Goal: Task Accomplishment & Management: Manage account settings

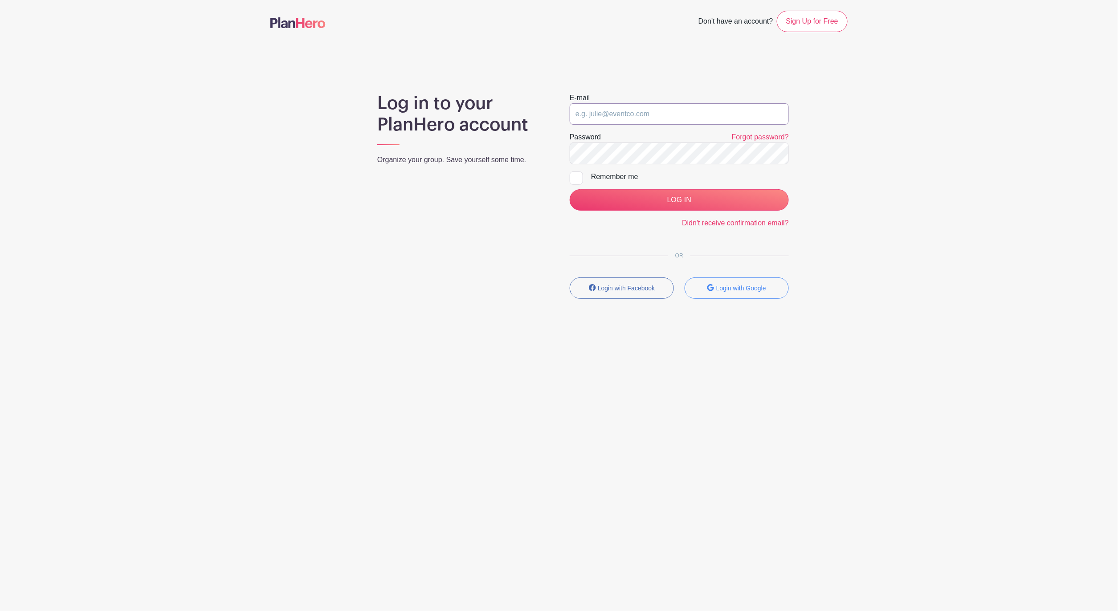
type input "[EMAIL_ADDRESS][DOMAIN_NAME]"
click at [679, 200] on input "LOG IN" at bounding box center [679, 199] width 219 height 21
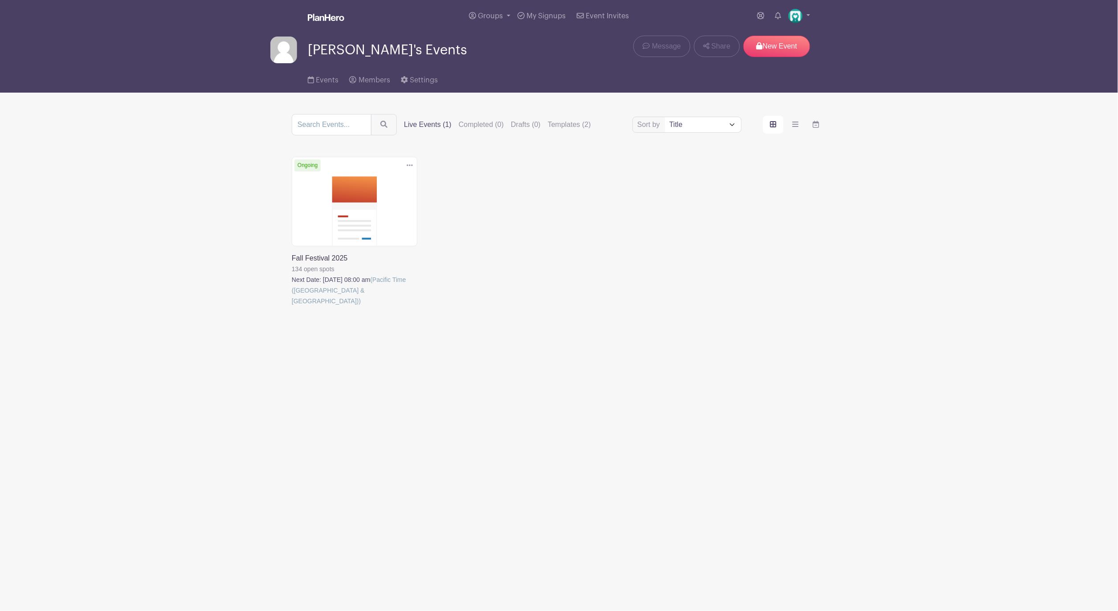
click at [292, 306] on link at bounding box center [292, 306] width 0 height 0
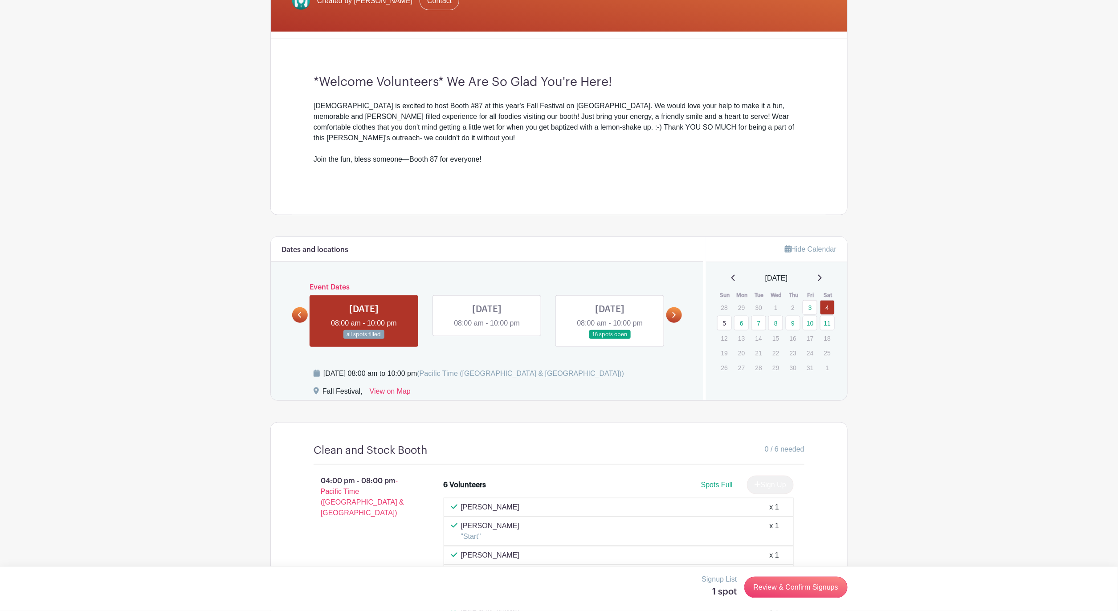
scroll to position [259, 0]
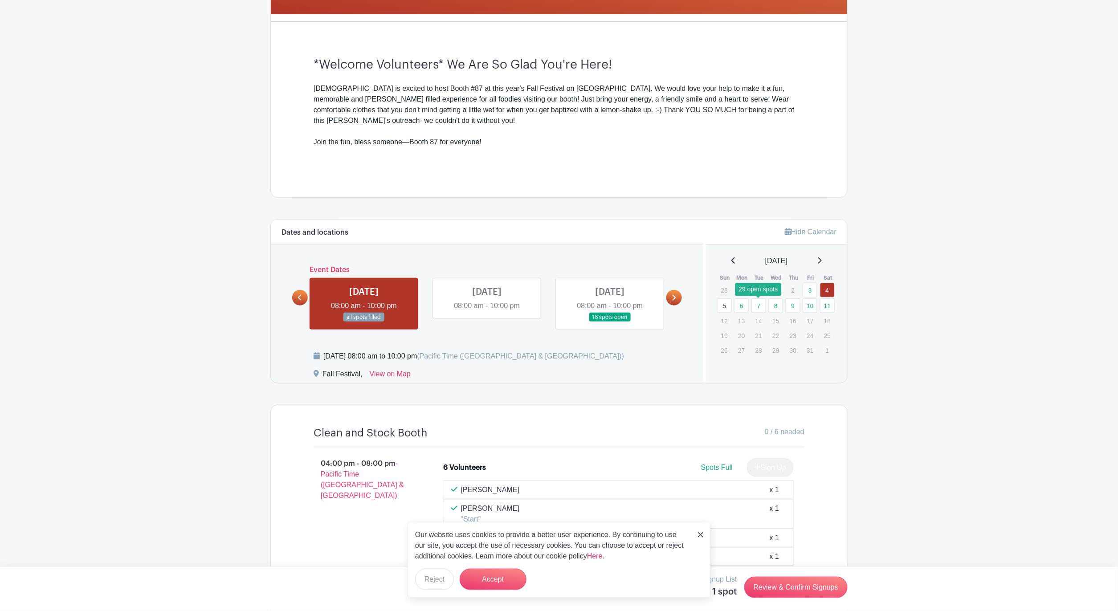
click at [760, 309] on link "7" at bounding box center [759, 305] width 15 height 15
click at [441, 575] on button "Reject" at bounding box center [434, 579] width 39 height 21
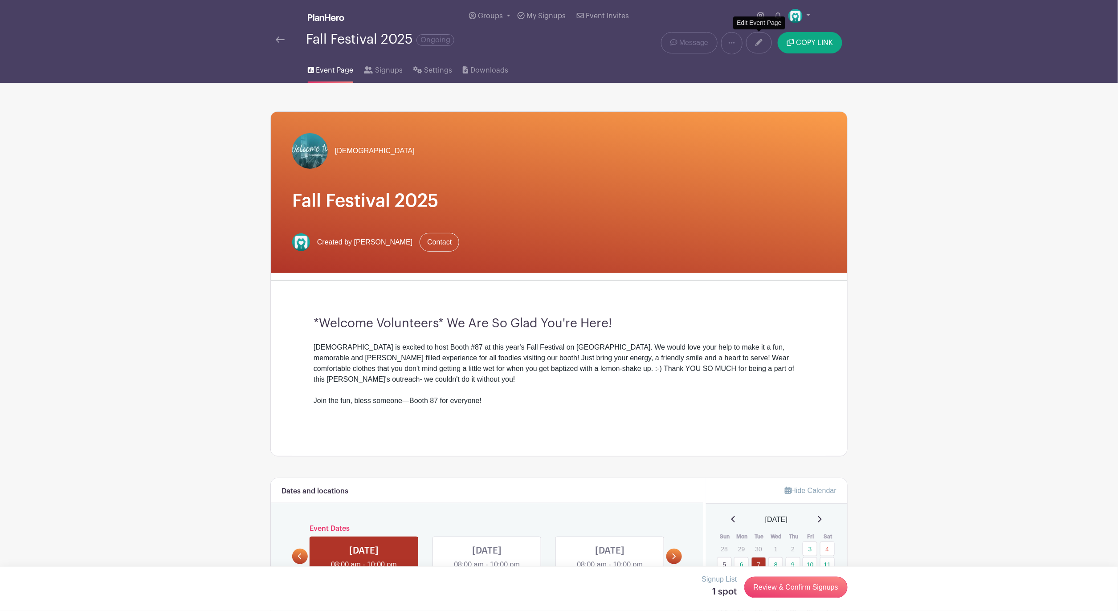
click at [756, 46] on link at bounding box center [759, 42] width 26 height 21
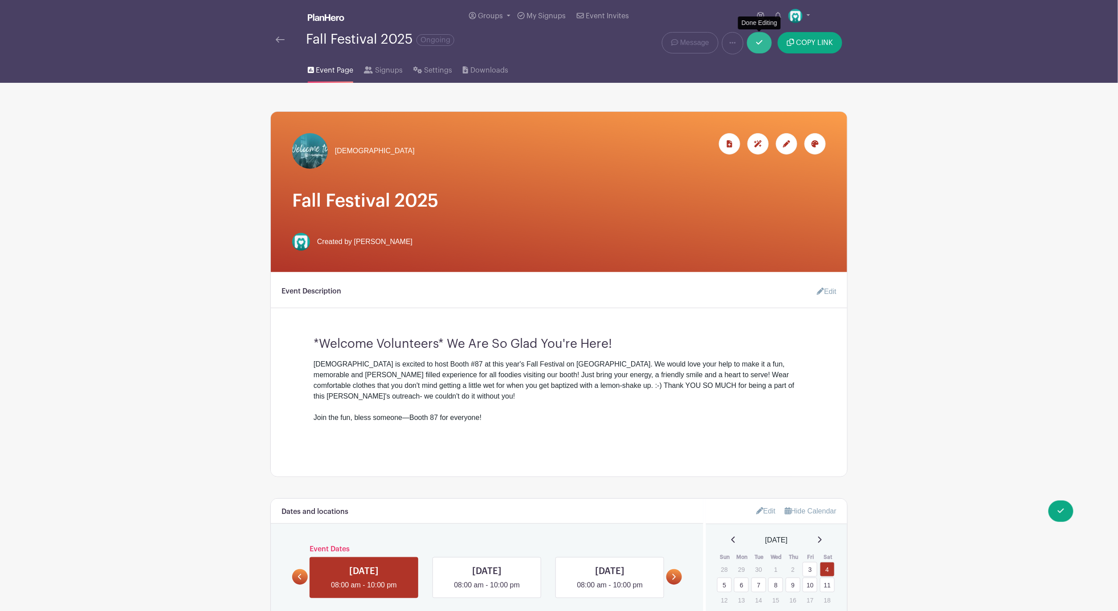
click at [765, 44] on link at bounding box center [759, 42] width 25 height 21
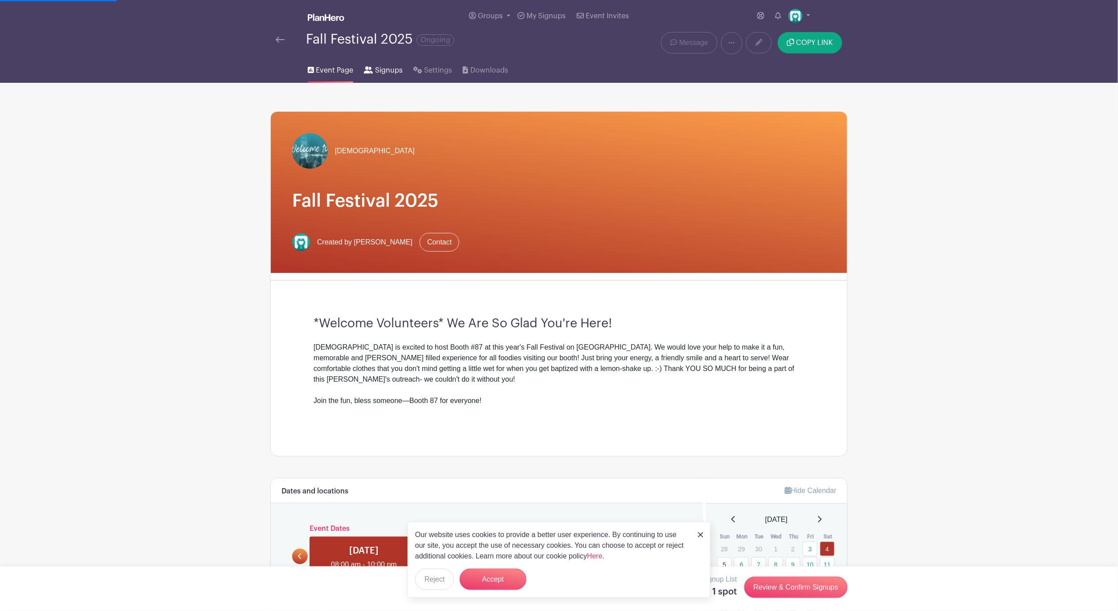
click at [389, 70] on span "Signups" at bounding box center [389, 70] width 28 height 11
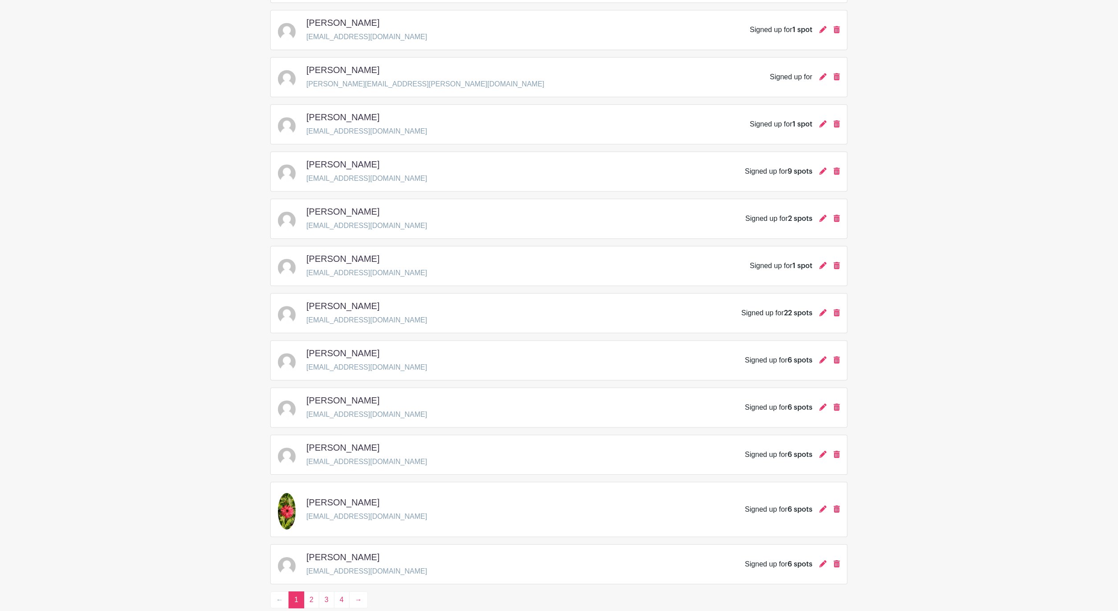
scroll to position [1041, 0]
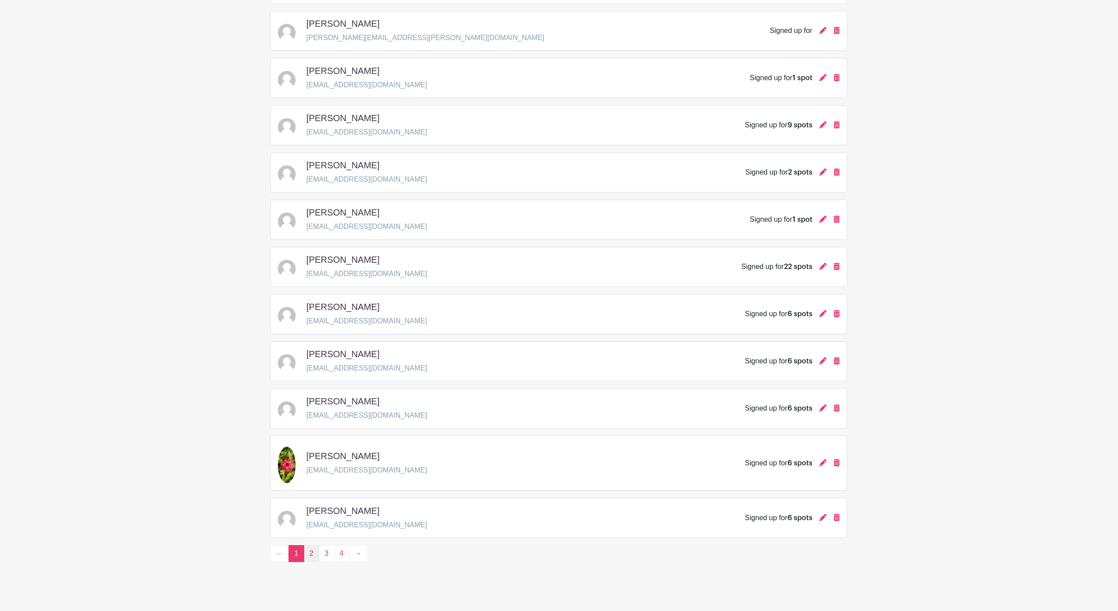
click at [314, 562] on link "2" at bounding box center [312, 553] width 16 height 17
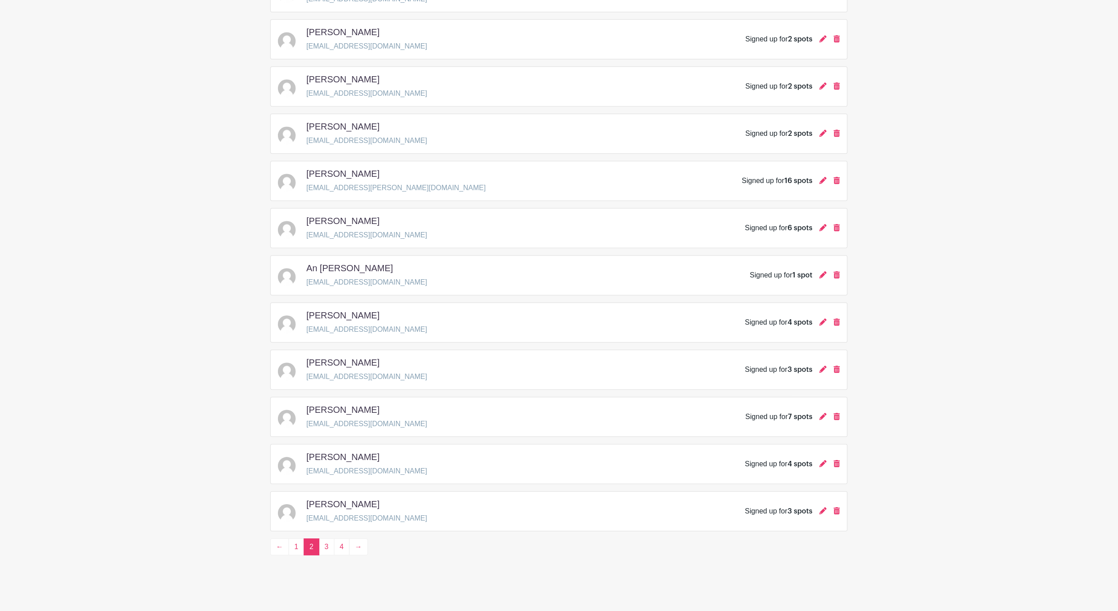
drag, startPoint x: 836, startPoint y: 512, endPoint x: 834, endPoint y: 423, distance: 89.1
click at [836, 512] on icon at bounding box center [837, 510] width 6 height 7
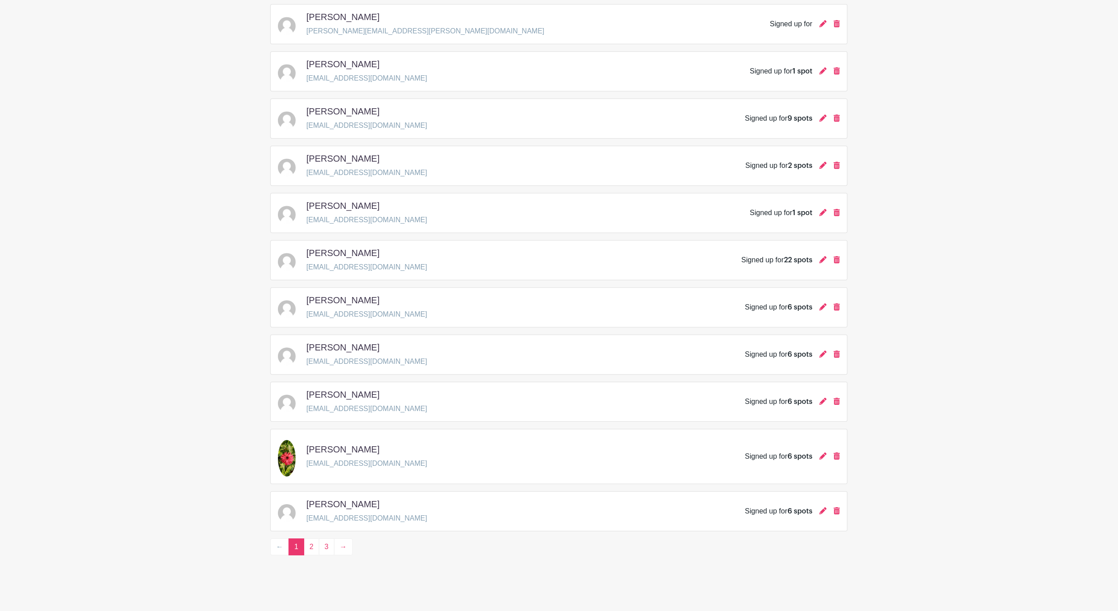
scroll to position [1079, 0]
click at [822, 306] on icon at bounding box center [823, 306] width 7 height 7
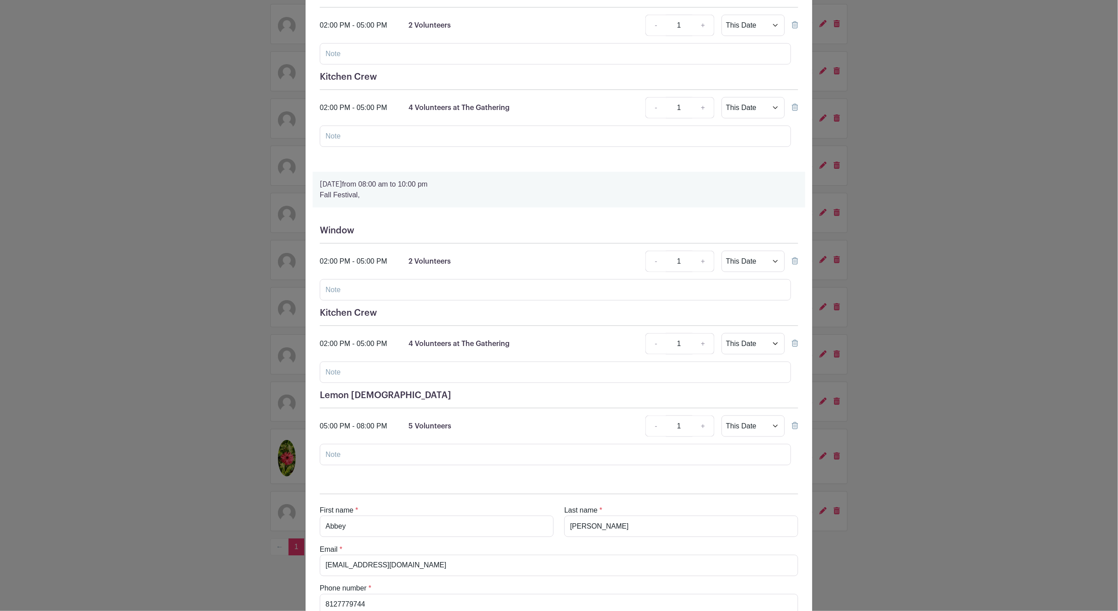
scroll to position [290, 0]
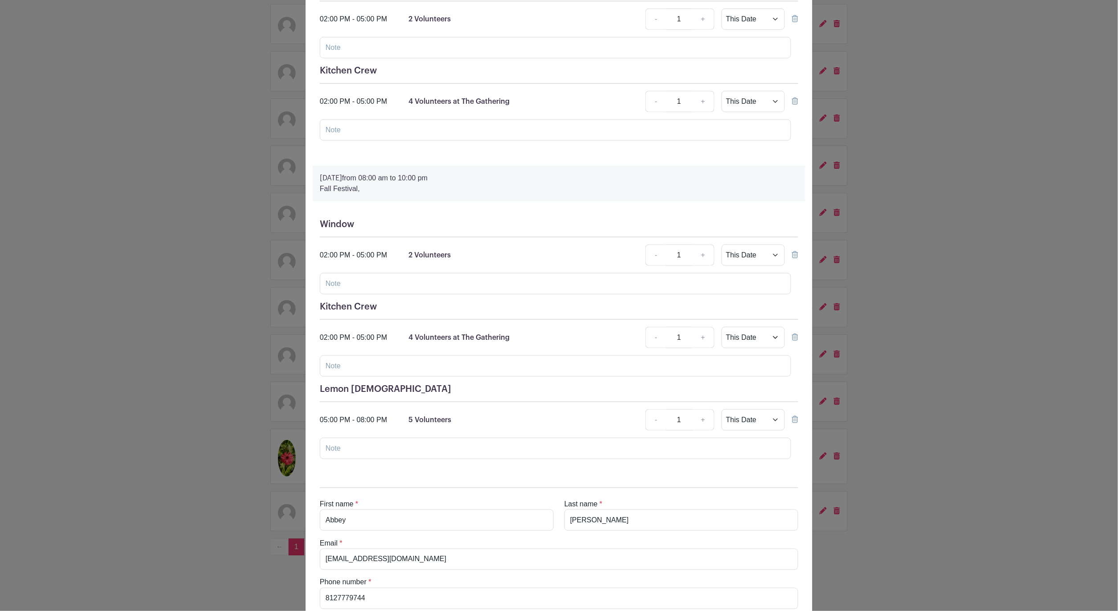
click at [796, 423] on icon at bounding box center [795, 419] width 6 height 7
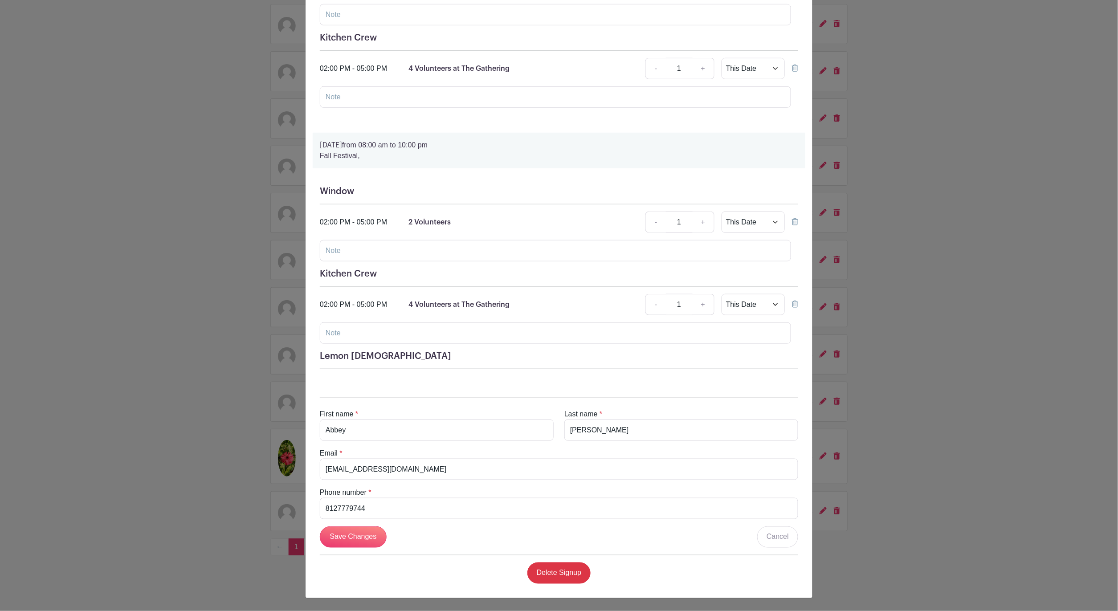
scroll to position [328, 0]
click at [797, 304] on icon at bounding box center [795, 304] width 6 height 7
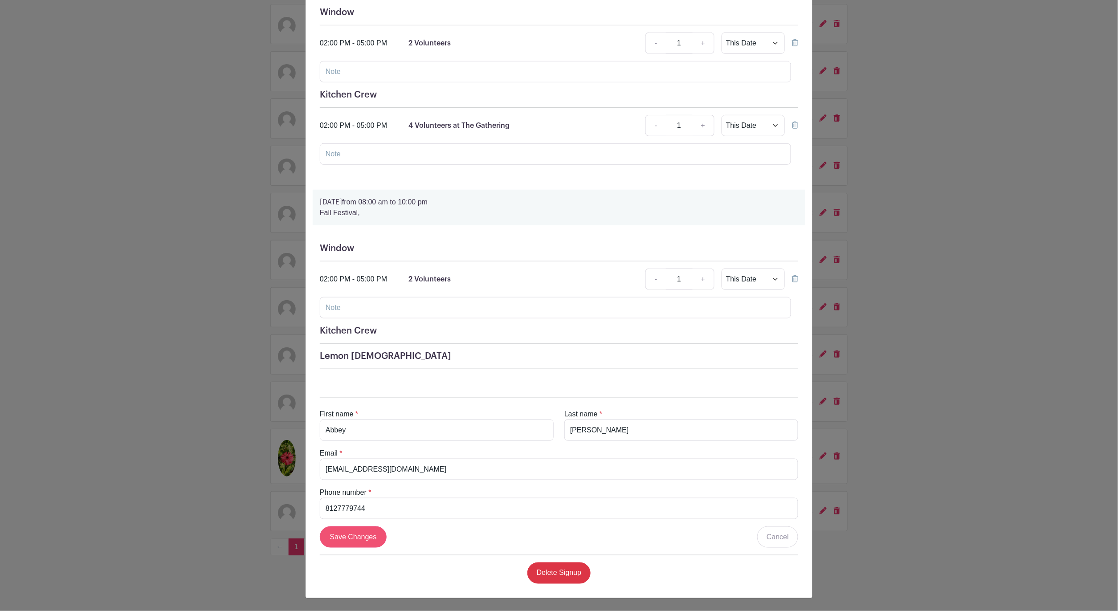
click at [357, 542] on input "Save Changes" at bounding box center [353, 537] width 67 height 21
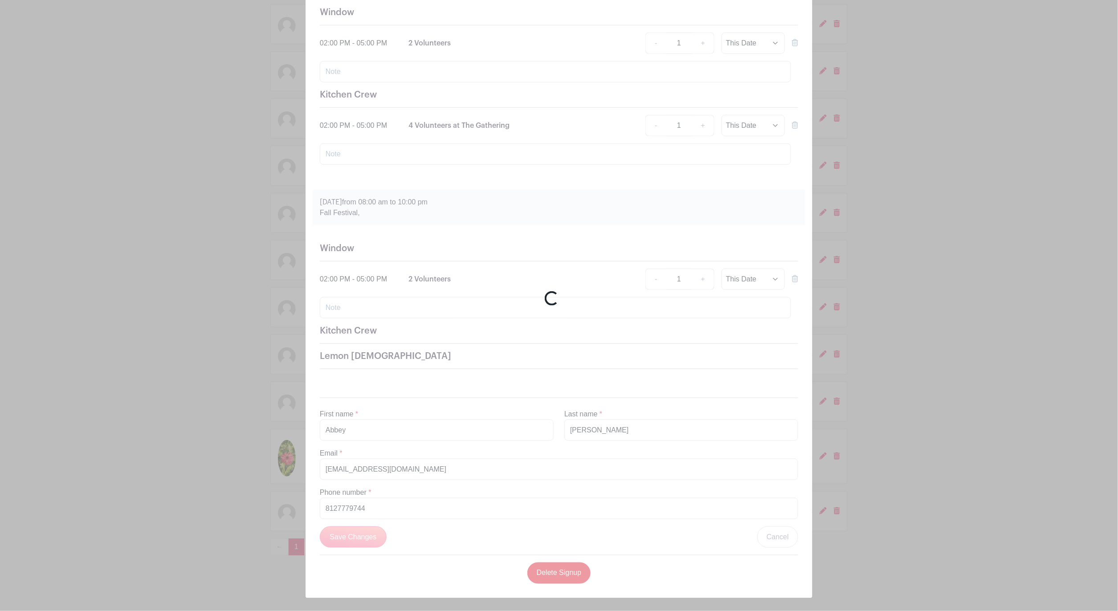
scroll to position [6, 0]
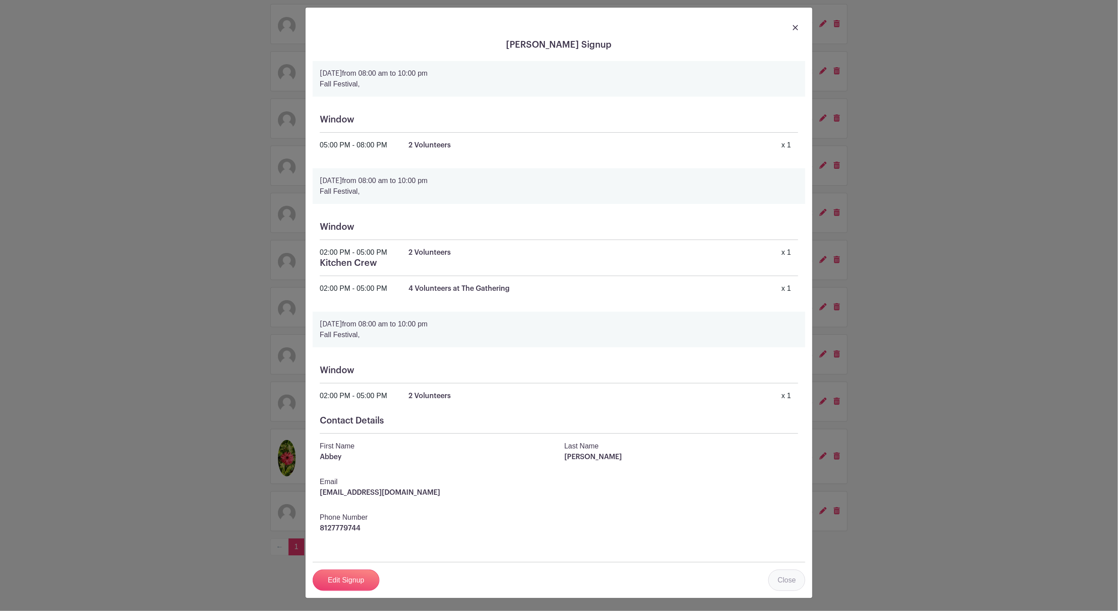
click at [791, 575] on link "Close" at bounding box center [786, 580] width 37 height 21
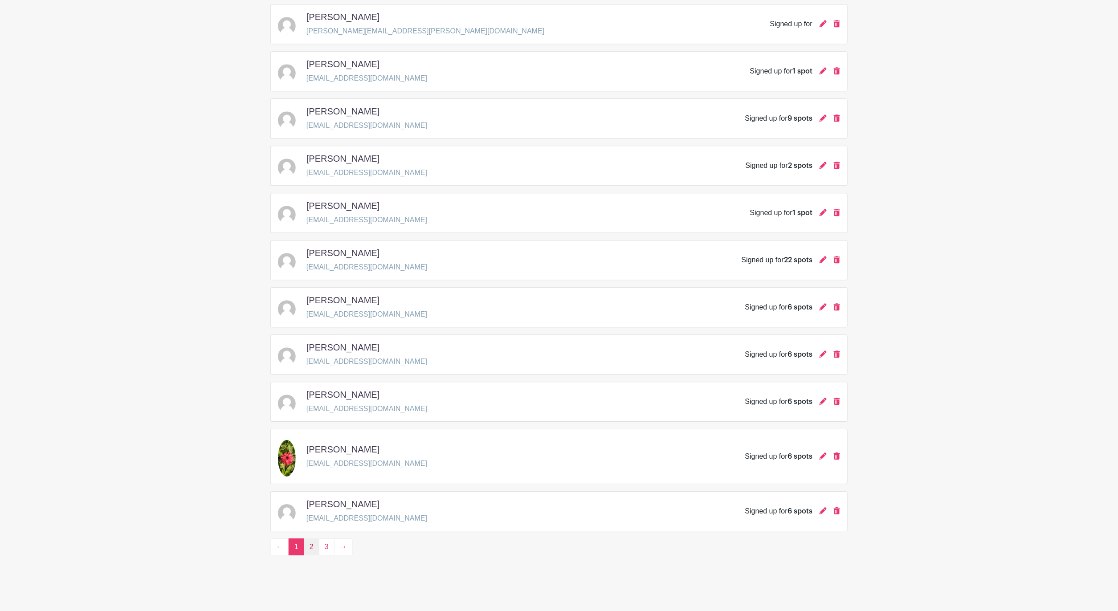
click at [314, 548] on link "2" at bounding box center [312, 547] width 16 height 17
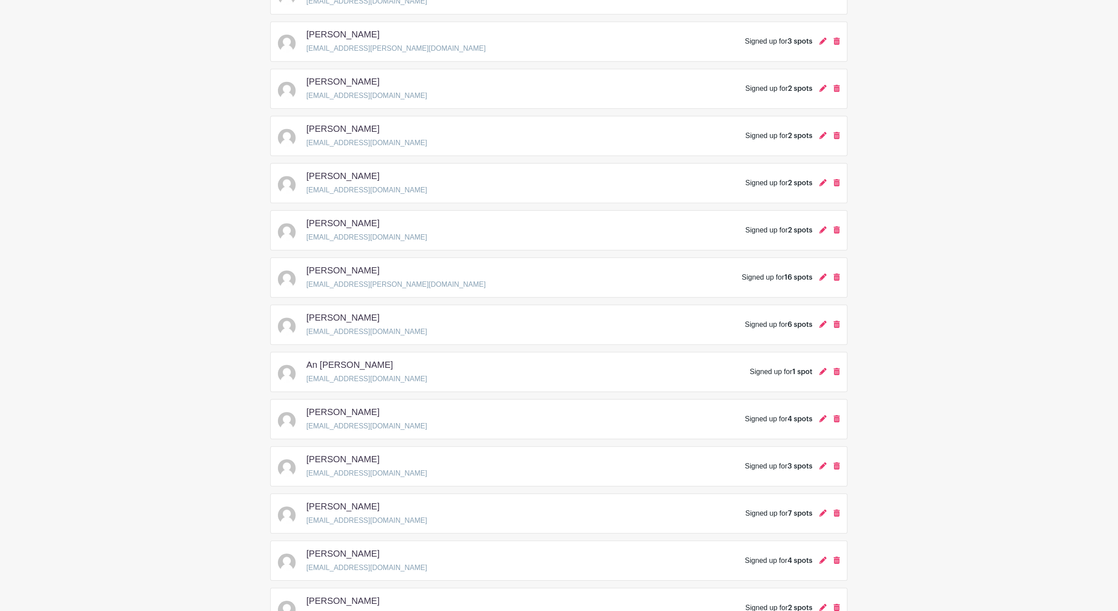
scroll to position [952, 0]
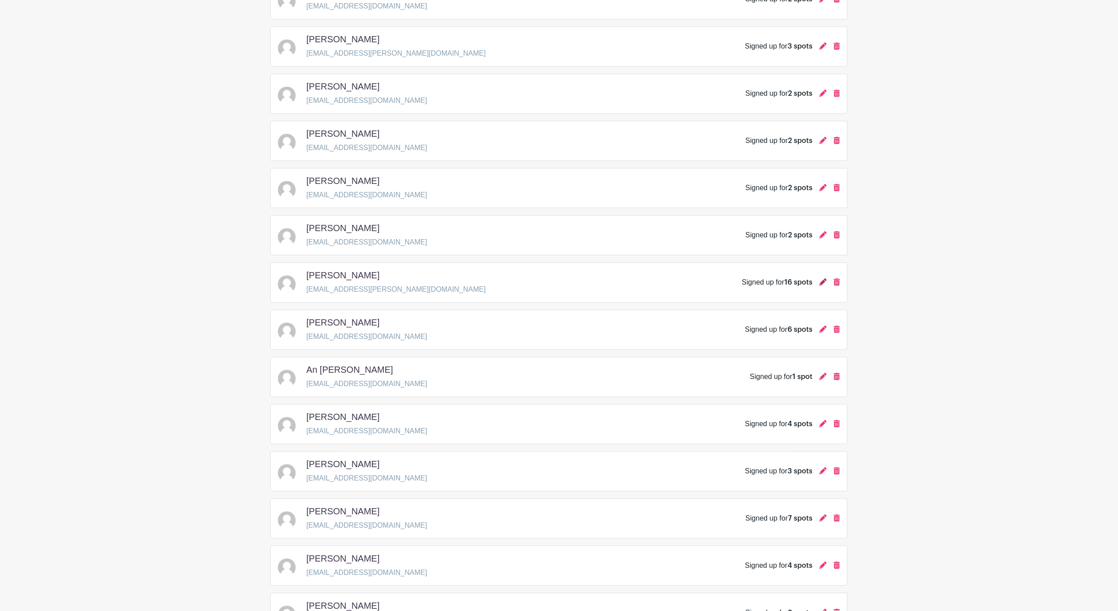
click at [821, 286] on icon at bounding box center [823, 281] width 7 height 7
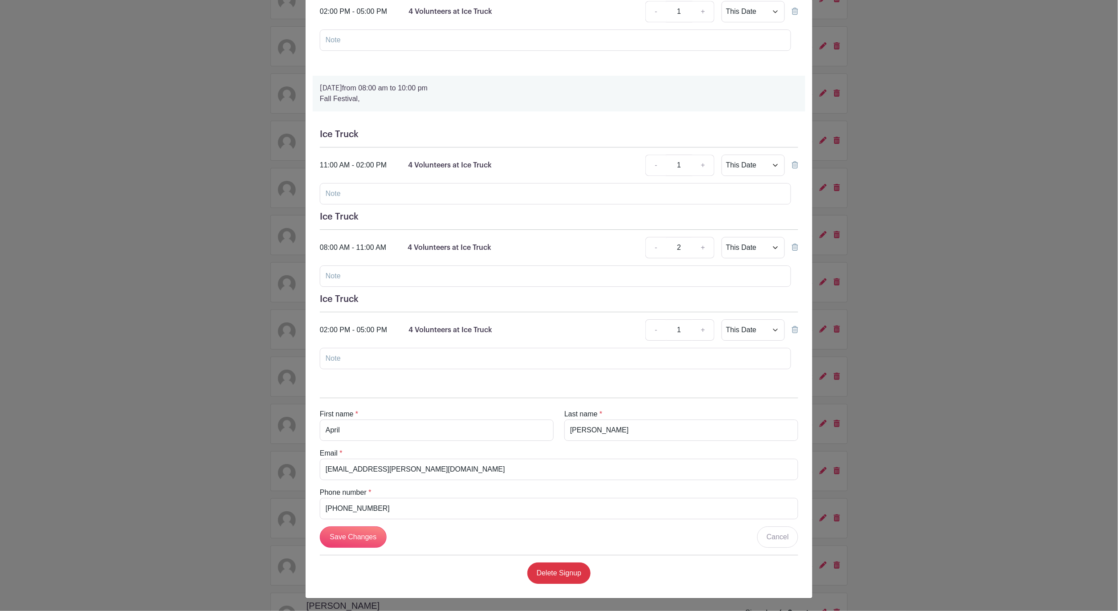
scroll to position [1275, 0]
click at [368, 539] on input "Save Changes" at bounding box center [353, 537] width 67 height 21
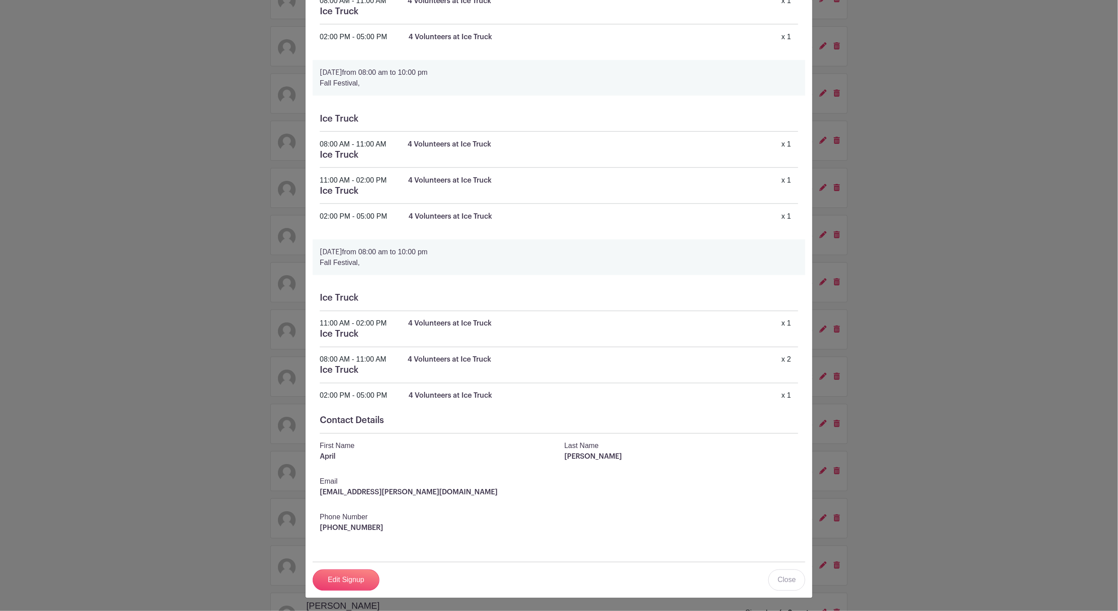
scroll to position [545, 0]
drag, startPoint x: 788, startPoint y: 579, endPoint x: 806, endPoint y: 569, distance: 20.5
click at [788, 579] on link "Close" at bounding box center [786, 580] width 37 height 21
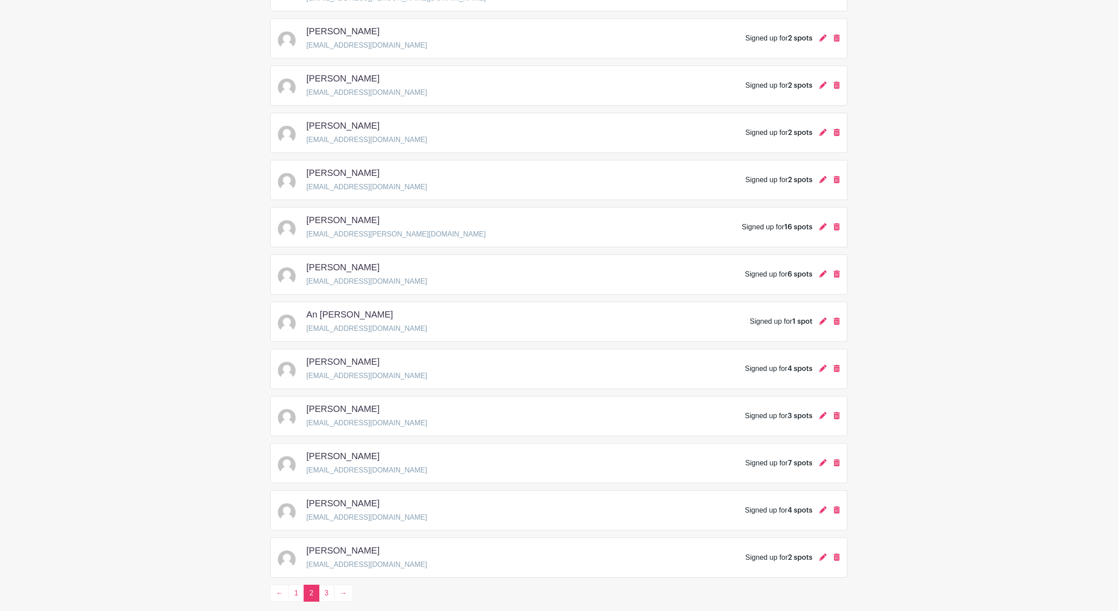
scroll to position [1052, 0]
click at [327, 556] on link "3" at bounding box center [327, 548] width 16 height 17
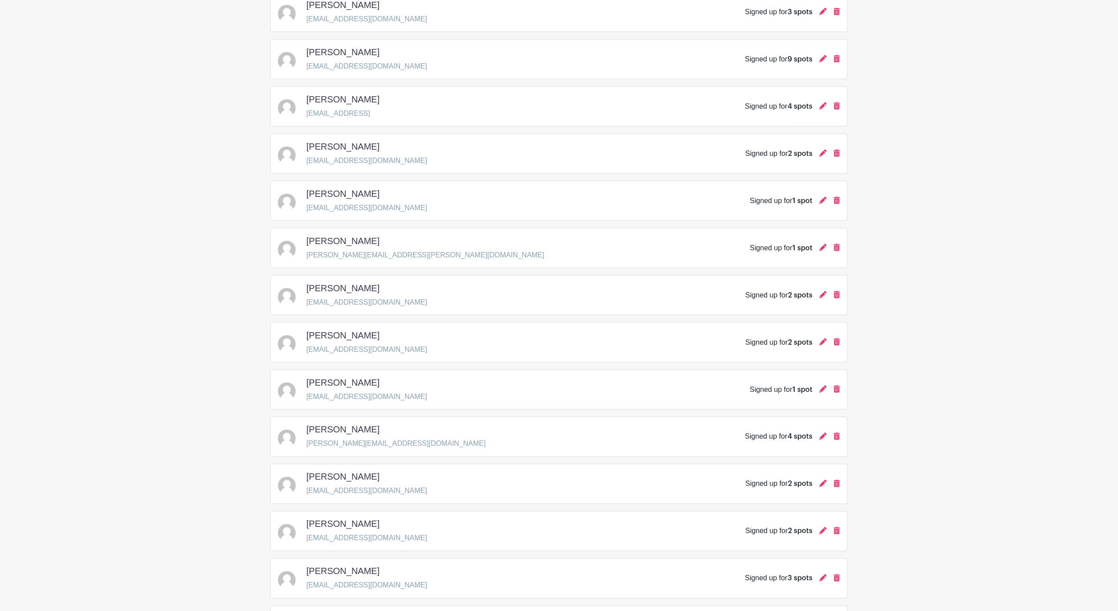
scroll to position [418, 0]
click at [824, 159] on icon at bounding box center [823, 154] width 7 height 7
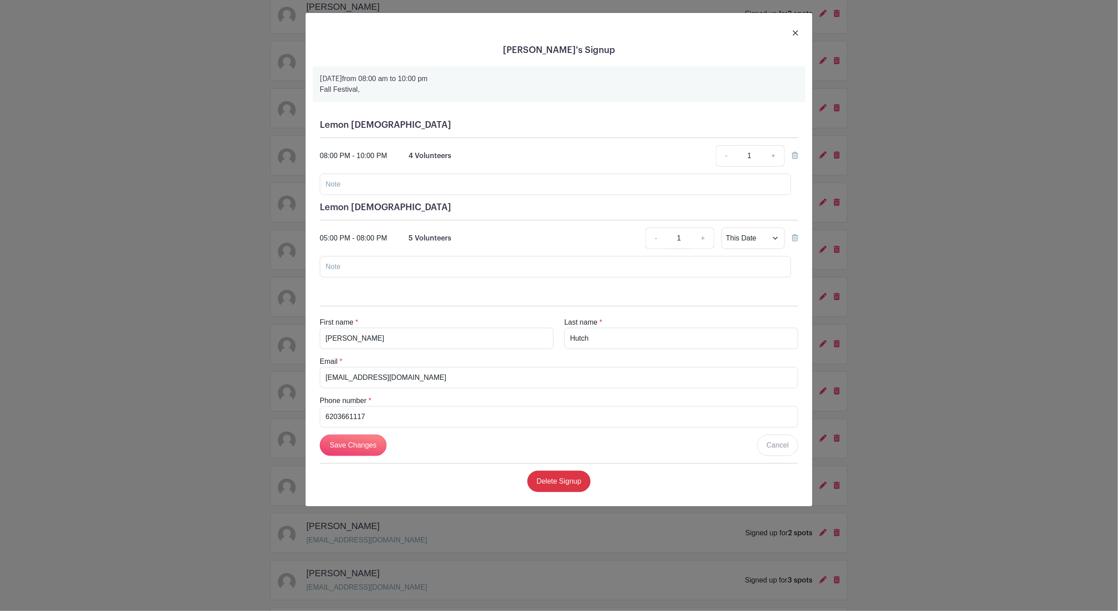
drag, startPoint x: 551, startPoint y: 482, endPoint x: 952, endPoint y: 302, distance: 440.1
click at [551, 482] on link "Delete Signup" at bounding box center [559, 481] width 64 height 21
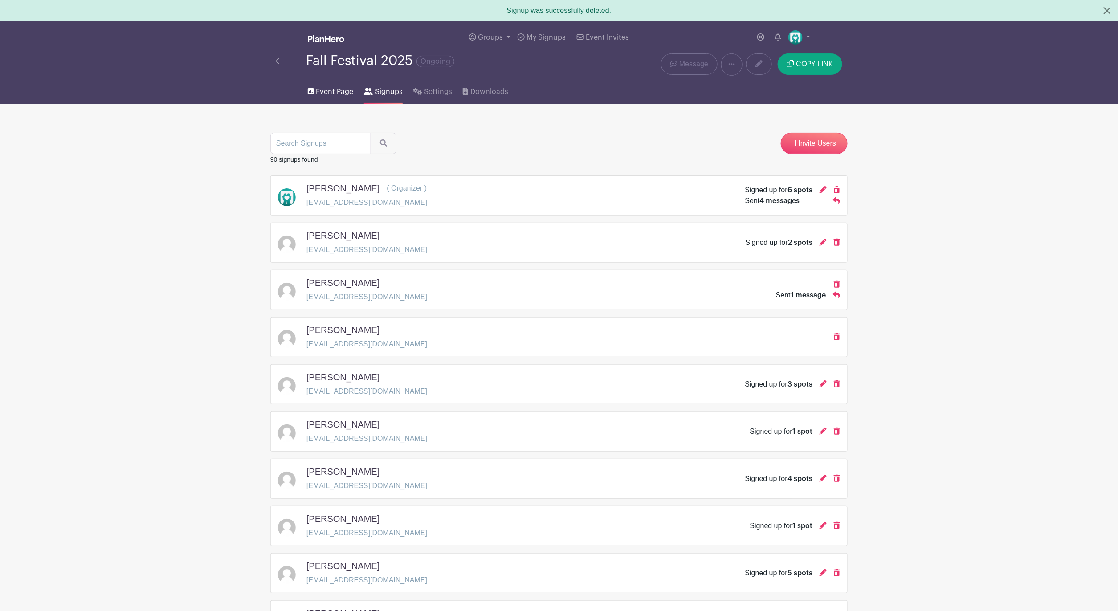
click at [339, 94] on span "Event Page" at bounding box center [334, 91] width 37 height 11
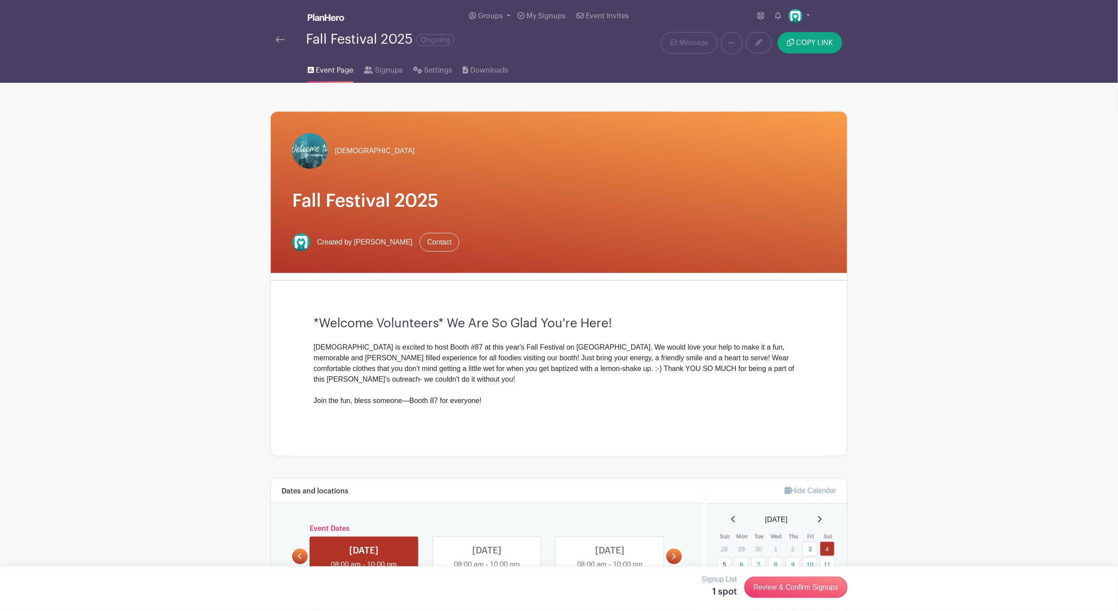
click at [278, 42] on img at bounding box center [280, 40] width 9 height 6
